Goal: Check status: Check status

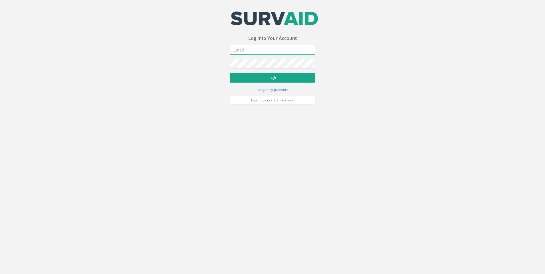
type input "[EMAIL_ADDRESS][DOMAIN_NAME]"
click at [267, 77] on button "Login" at bounding box center [273, 78] width 86 height 10
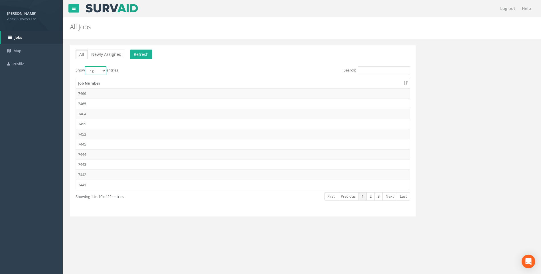
click at [104, 70] on select "10 25 50 100" at bounding box center [95, 70] width 21 height 9
select select "100"
click at [86, 66] on select "10 25 50 100" at bounding box center [95, 70] width 21 height 9
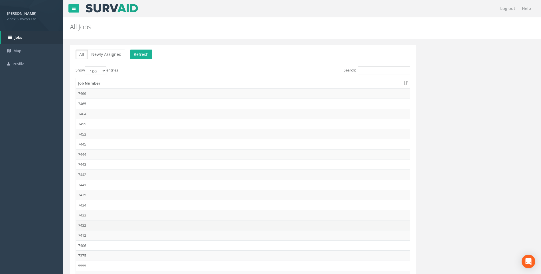
click at [84, 225] on td "7432" at bounding box center [243, 225] width 334 height 10
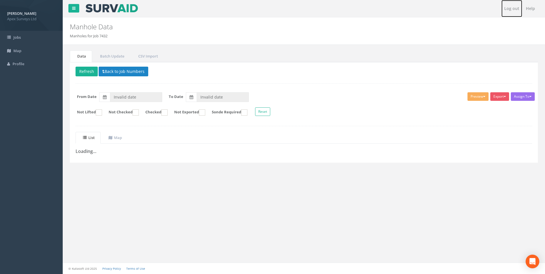
click at [516, 11] on link "Log out" at bounding box center [511, 8] width 21 height 17
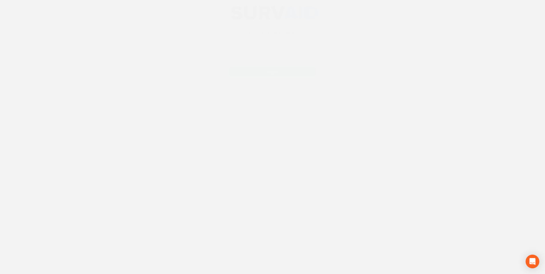
type input "[EMAIL_ADDRESS][DOMAIN_NAME]"
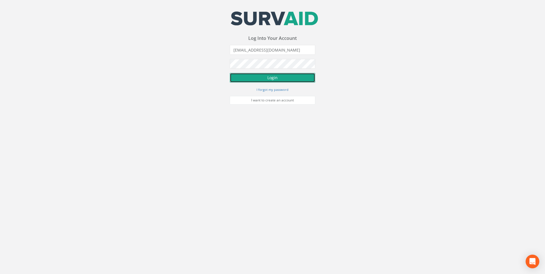
click at [276, 79] on button "Login" at bounding box center [273, 78] width 86 height 10
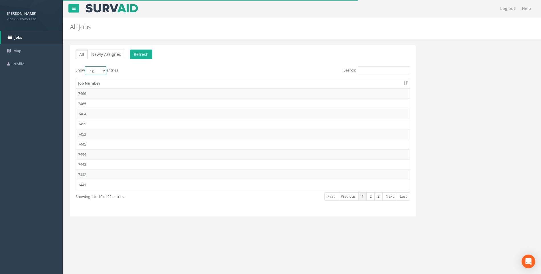
click at [105, 70] on select "10 25 50 100" at bounding box center [95, 70] width 21 height 9
select select "100"
click at [86, 66] on select "10 25 50 100" at bounding box center [95, 70] width 21 height 9
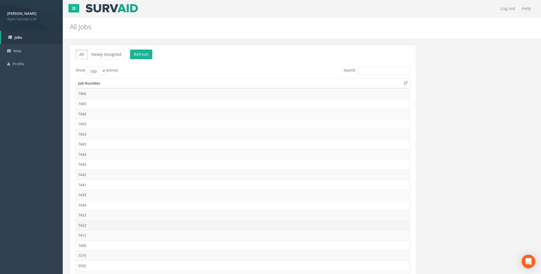
click at [82, 224] on td "7432" at bounding box center [243, 225] width 334 height 10
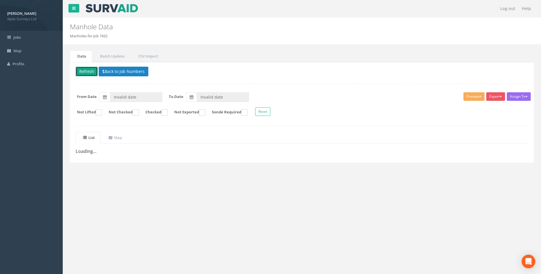
click at [87, 71] on button "Refresh" at bounding box center [87, 72] width 22 height 10
click at [120, 137] on uib-tab-heading "Map" at bounding box center [115, 137] width 13 height 5
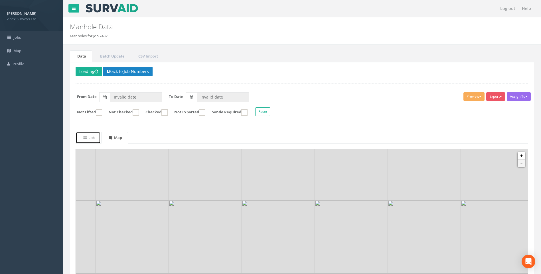
click at [94, 135] on uib-tab-heading "List" at bounding box center [89, 137] width 12 height 5
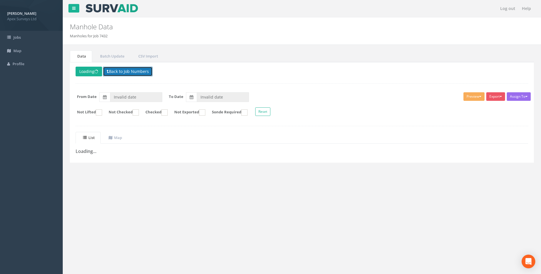
click at [131, 72] on button "Back to Job Numbers" at bounding box center [128, 72] width 50 height 10
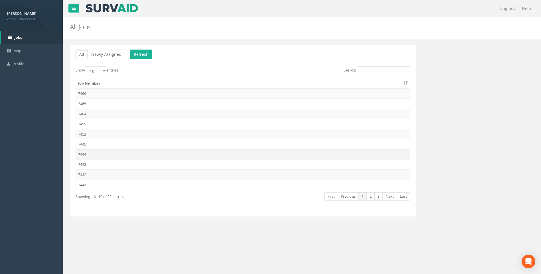
click at [83, 151] on td "7444" at bounding box center [243, 154] width 334 height 10
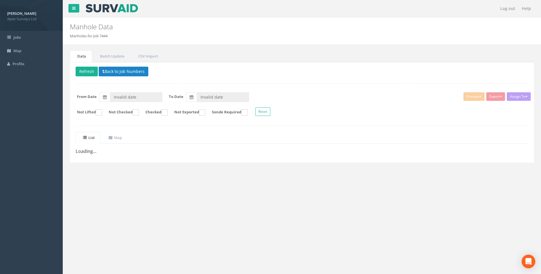
type input "[DATE]"
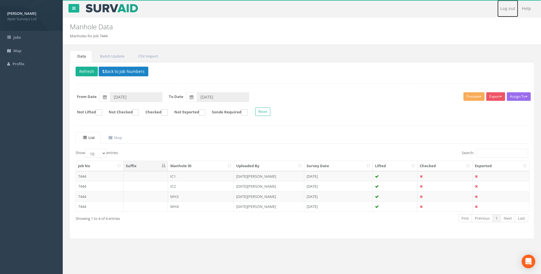
click at [513, 8] on link "Log out" at bounding box center [507, 8] width 21 height 17
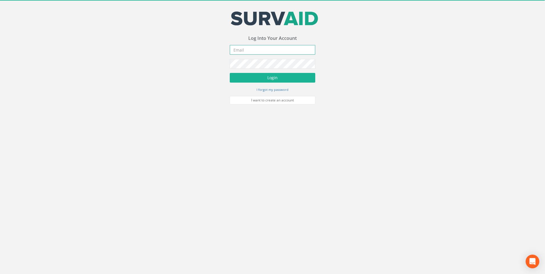
type input "[EMAIL_ADDRESS][DOMAIN_NAME]"
